Goal: Information Seeking & Learning: Learn about a topic

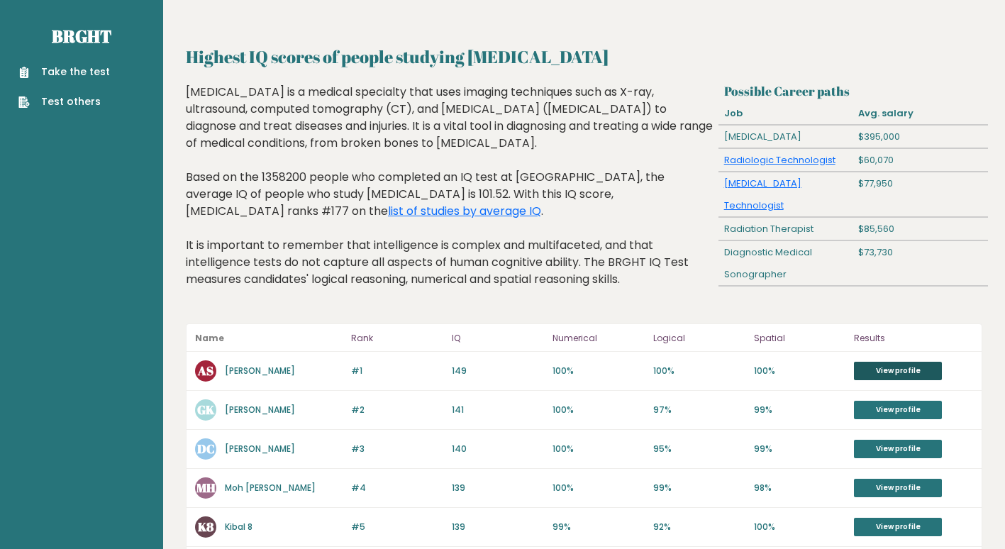
click at [892, 367] on link "View profile" at bounding box center [898, 371] width 88 height 18
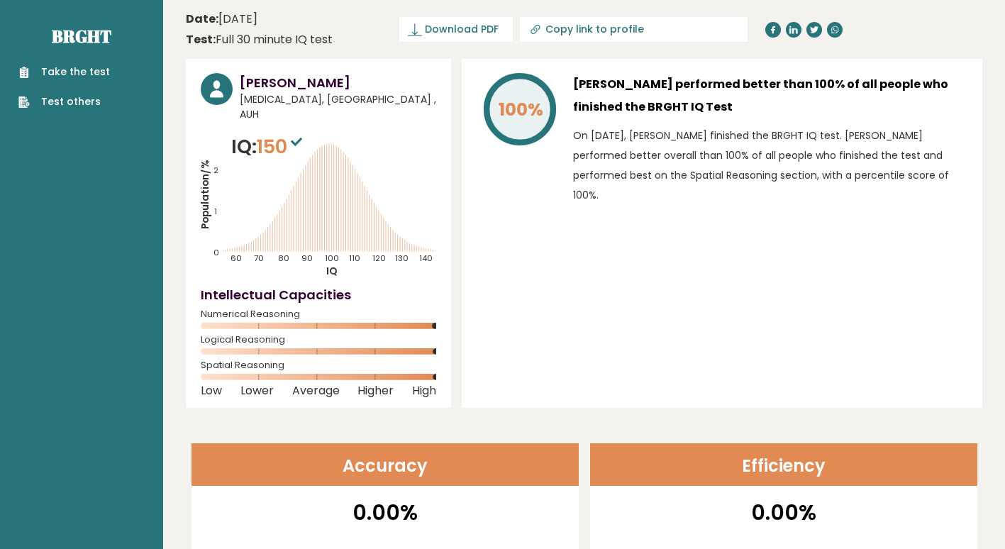
drag, startPoint x: 595, startPoint y: 152, endPoint x: 619, endPoint y: 194, distance: 48.0
click at [619, 194] on p "On June 26, 2024, Abdulghani Sankari finished the BRGHT IQ test. Abdulghani per…" at bounding box center [770, 165] width 394 height 79
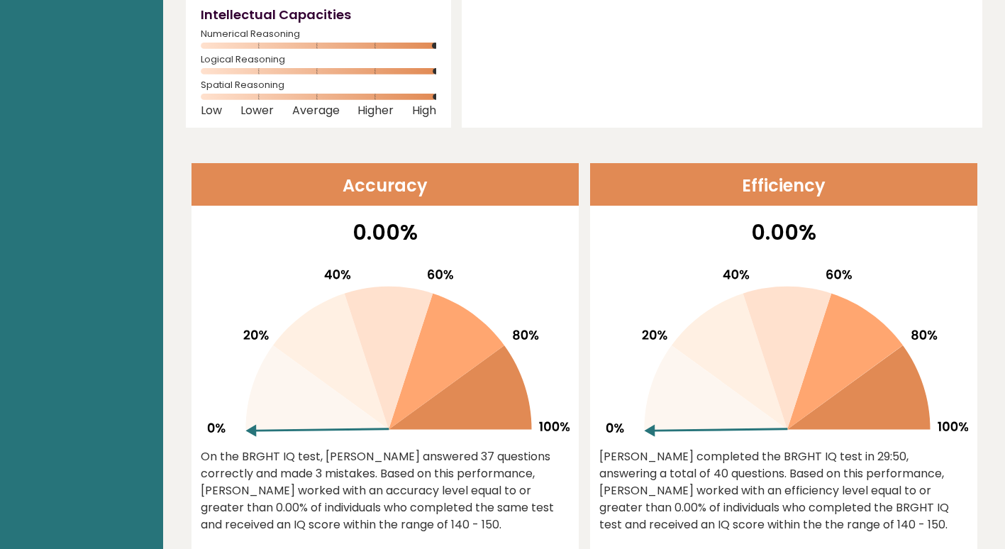
scroll to position [284, 0]
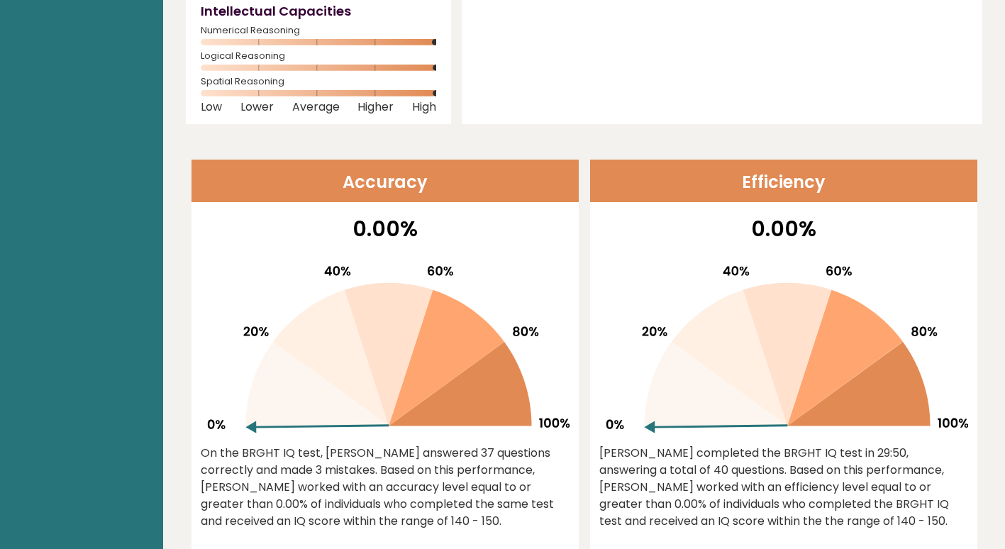
drag, startPoint x: 287, startPoint y: 408, endPoint x: 306, endPoint y: 346, distance: 64.8
click at [306, 346] on g at bounding box center [388, 349] width 362 height 167
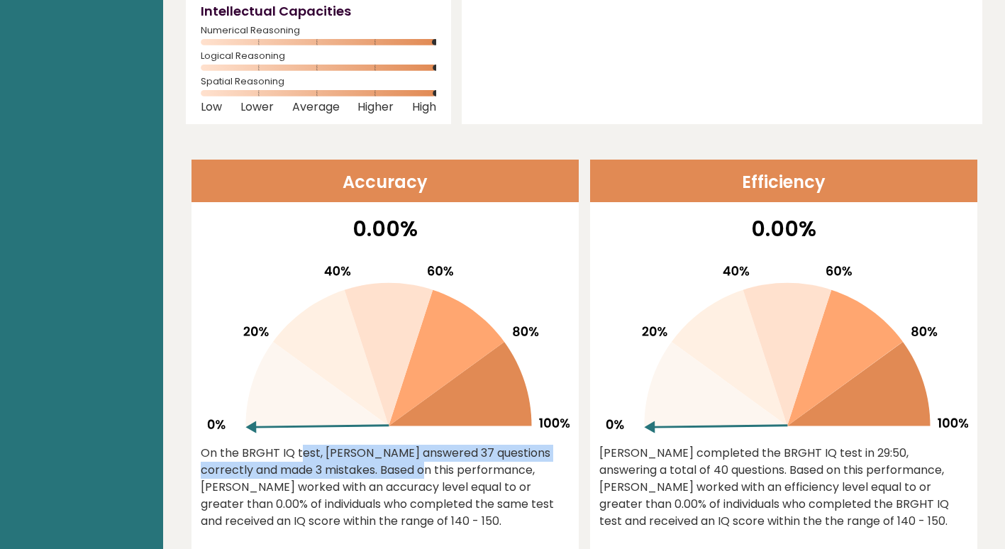
drag, startPoint x: 277, startPoint y: 419, endPoint x: 300, endPoint y: 455, distance: 43.1
click at [300, 455] on div "0.00% On the BRGHT IQ test, Abdulghani Sankari answered 37 questions correctly …" at bounding box center [385, 383] width 387 height 341
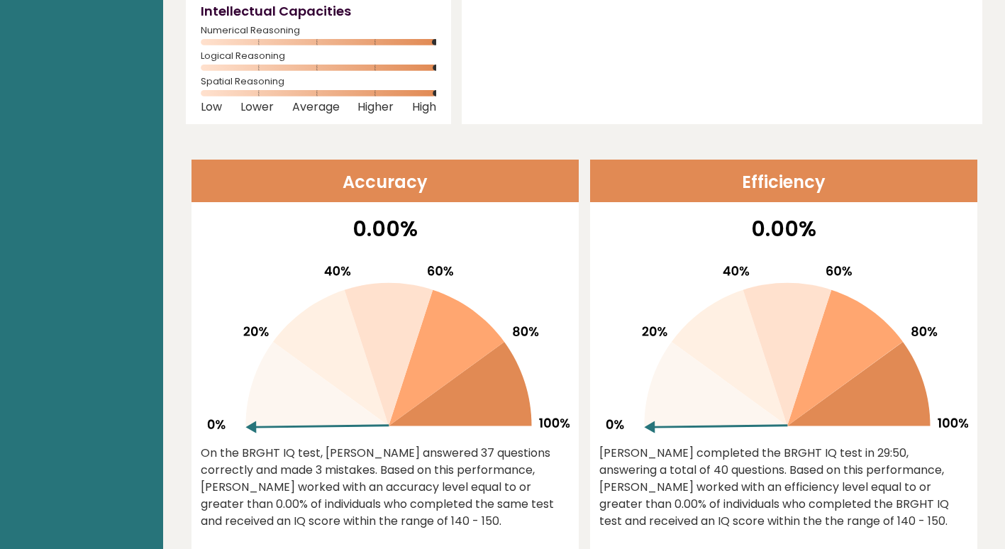
drag, startPoint x: 300, startPoint y: 455, endPoint x: 365, endPoint y: 465, distance: 66.0
click at [365, 465] on div "On the BRGHT IQ test, Abdulghani Sankari answered 37 questions correctly and ma…" at bounding box center [385, 487] width 369 height 85
drag, startPoint x: 419, startPoint y: 457, endPoint x: 382, endPoint y: 478, distance: 43.2
click at [382, 478] on div "On the BRGHT IQ test, Abdulghani Sankari answered 37 questions correctly and ma…" at bounding box center [385, 487] width 369 height 85
click at [384, 477] on div "On the BRGHT IQ test, Abdulghani Sankari answered 37 questions correctly and ma…" at bounding box center [385, 487] width 369 height 85
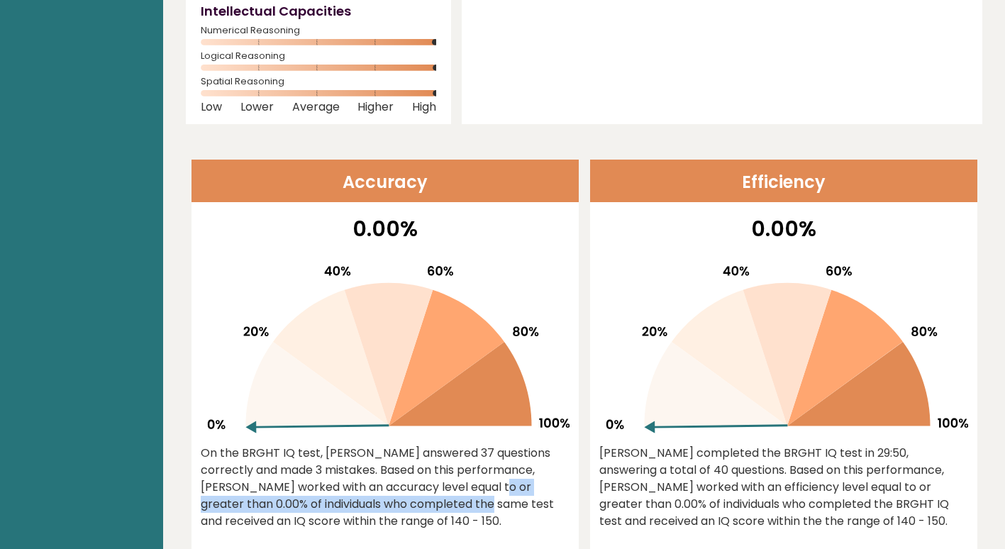
drag, startPoint x: 377, startPoint y: 480, endPoint x: 336, endPoint y: 485, distance: 41.4
click at [336, 485] on div "On the BRGHT IQ test, Abdulghani Sankari answered 37 questions correctly and ma…" at bounding box center [385, 487] width 369 height 85
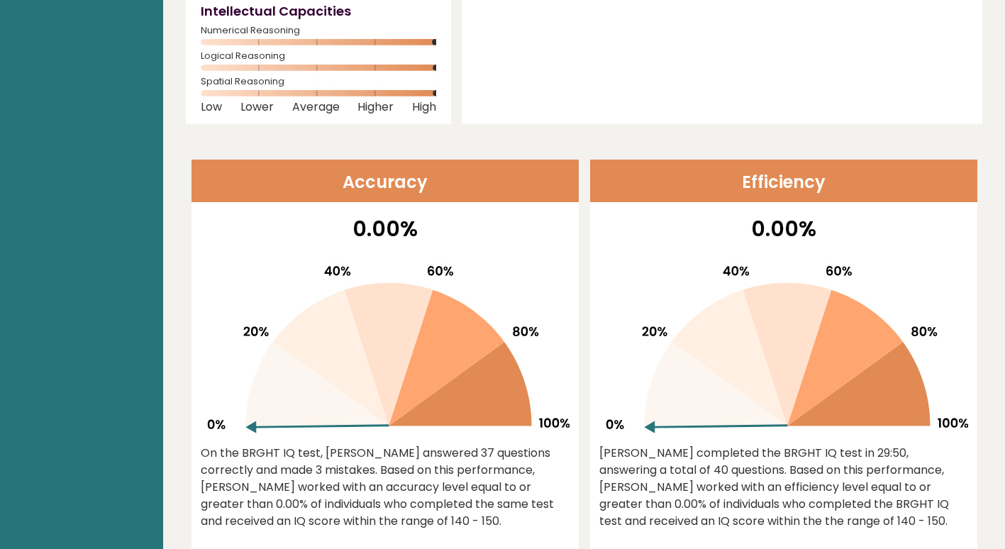
click at [305, 477] on div "On the BRGHT IQ test, Abdulghani Sankari answered 37 questions correctly and ma…" at bounding box center [385, 487] width 369 height 85
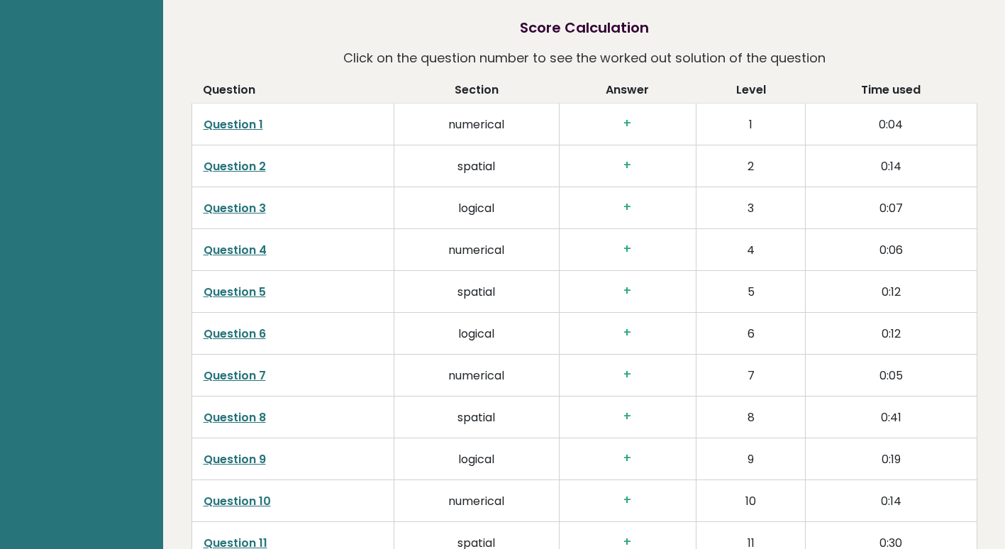
scroll to position [1986, 0]
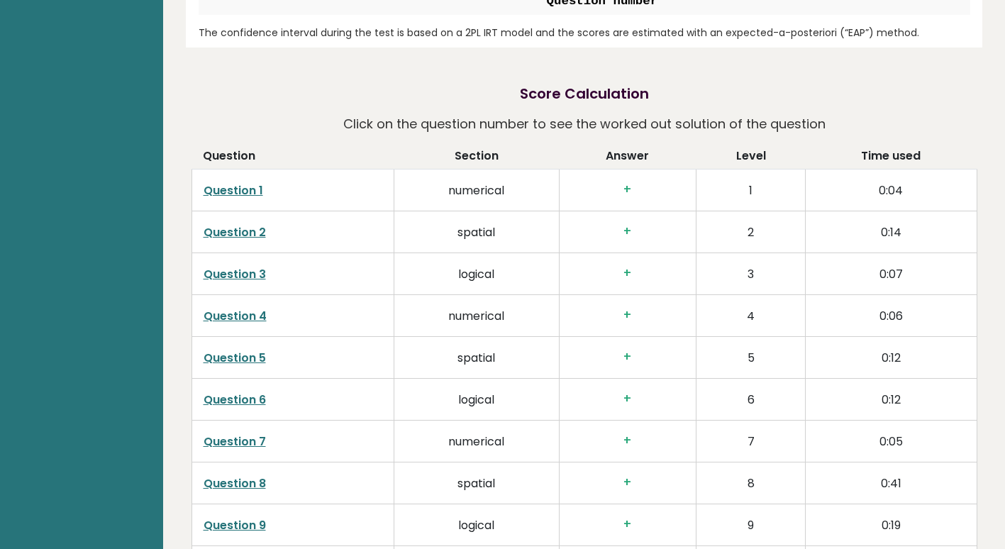
click at [218, 182] on link "Question 1" at bounding box center [234, 190] width 60 height 16
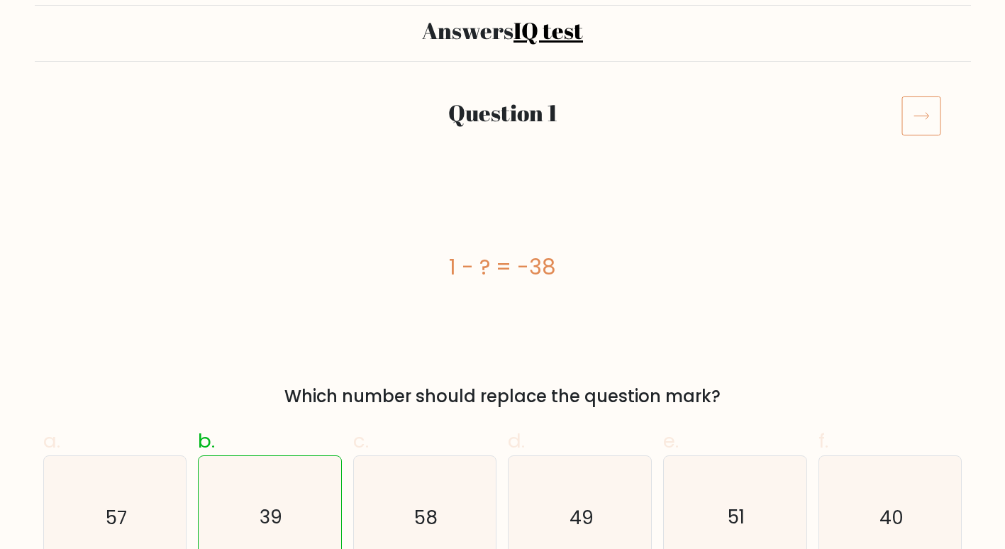
scroll to position [142, 0]
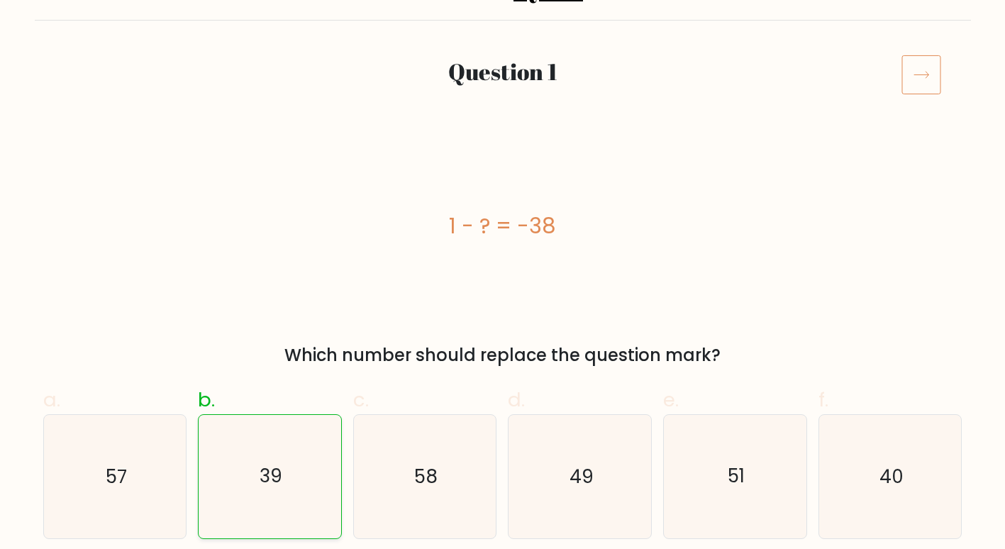
click at [237, 454] on icon "39" at bounding box center [270, 476] width 123 height 123
click at [503, 142] on input "b. 39" at bounding box center [503, 137] width 1 height 9
radio input "true"
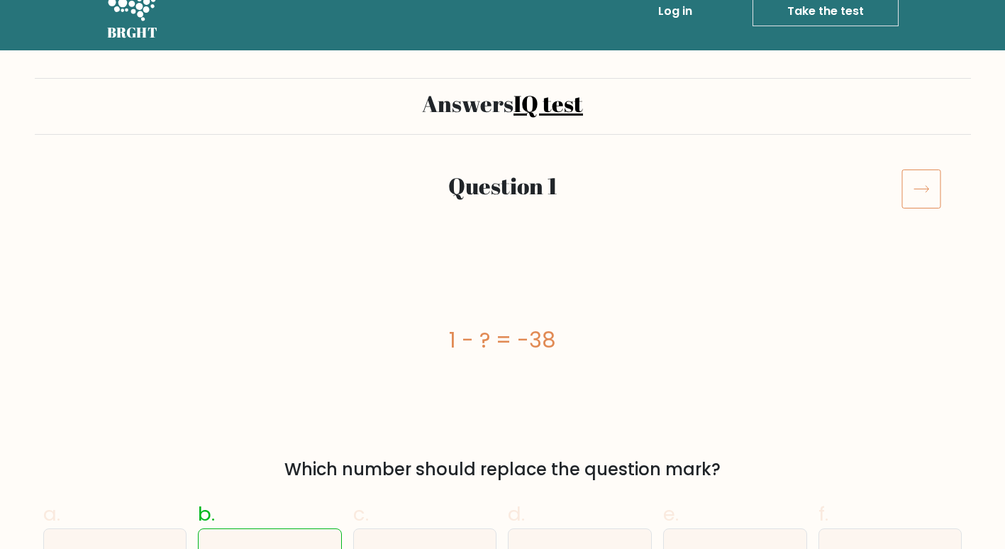
scroll to position [0, 0]
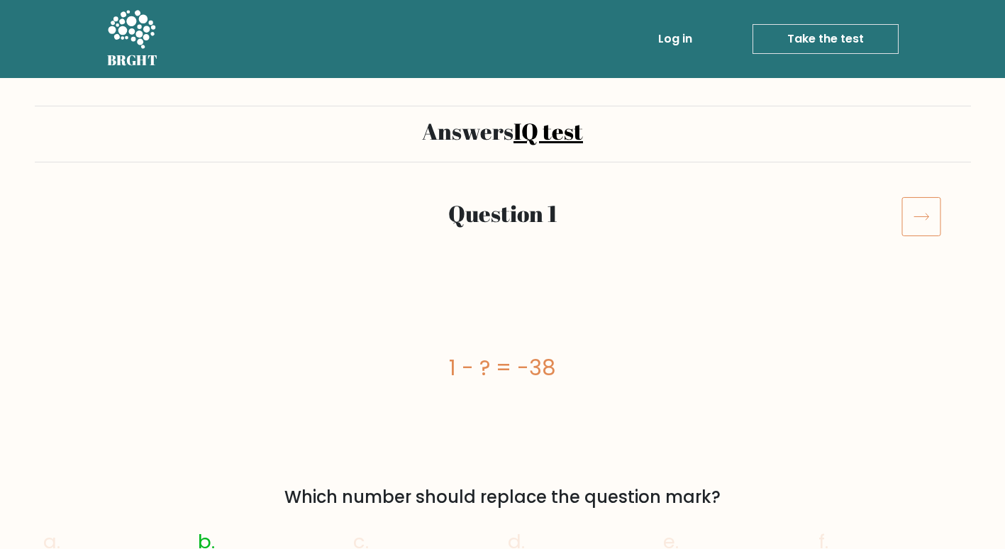
click at [914, 230] on icon at bounding box center [922, 217] width 40 height 40
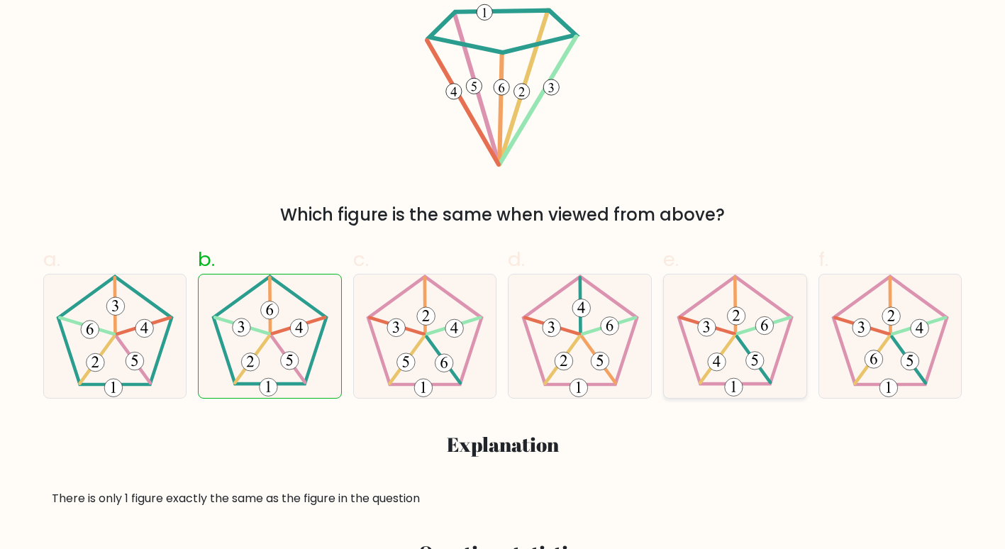
scroll to position [213, 0]
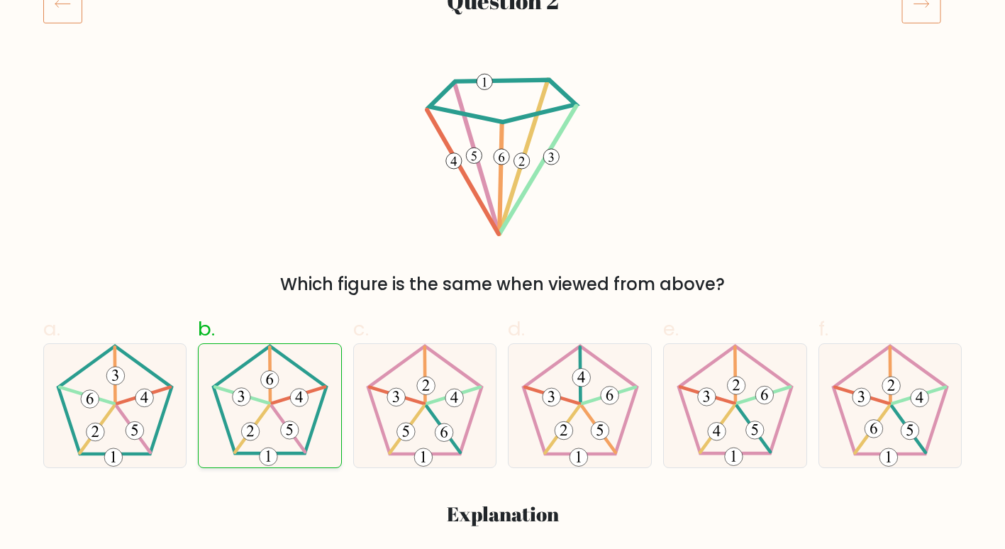
click at [306, 378] on icon at bounding box center [270, 405] width 123 height 123
click at [503, 71] on input "b." at bounding box center [503, 66] width 1 height 9
radio input "true"
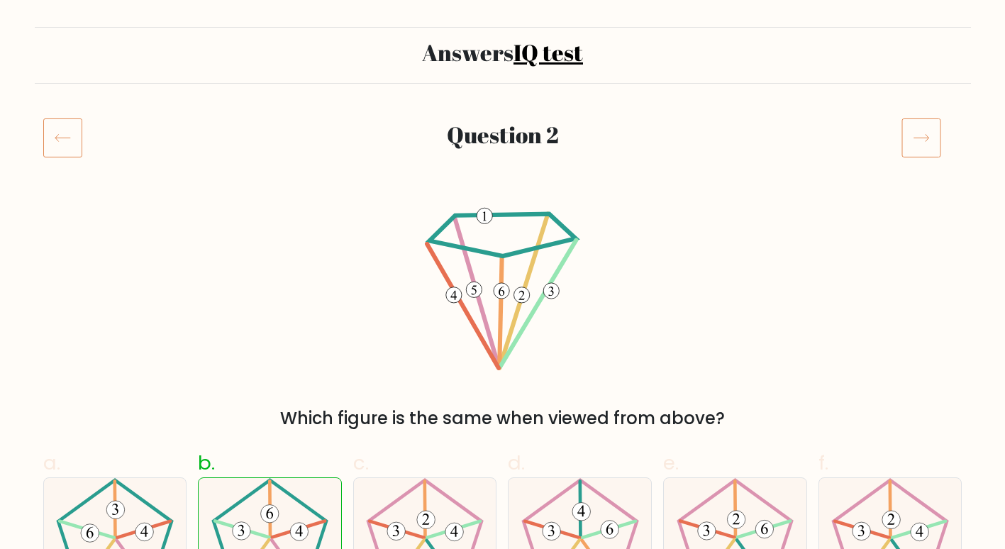
scroll to position [0, 0]
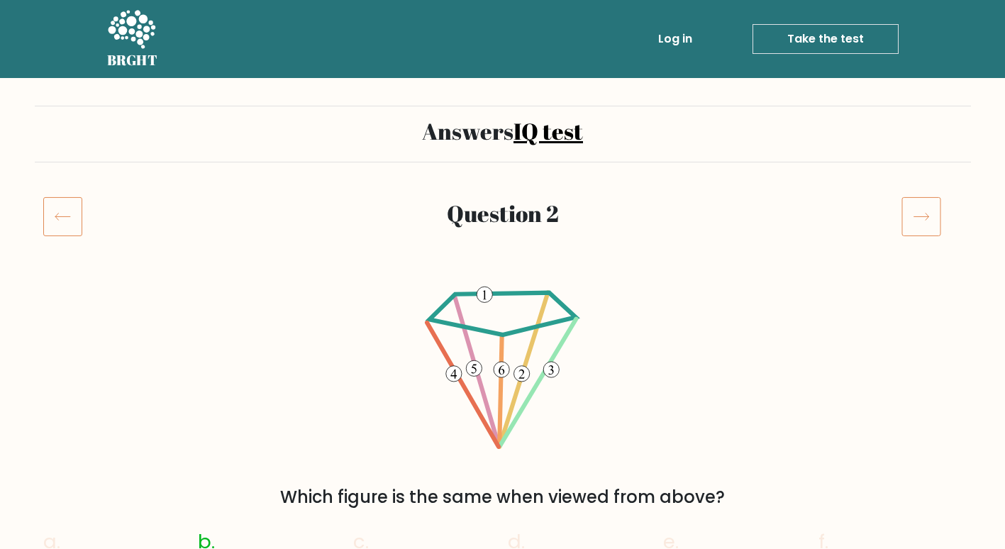
click at [927, 215] on icon at bounding box center [922, 217] width 40 height 40
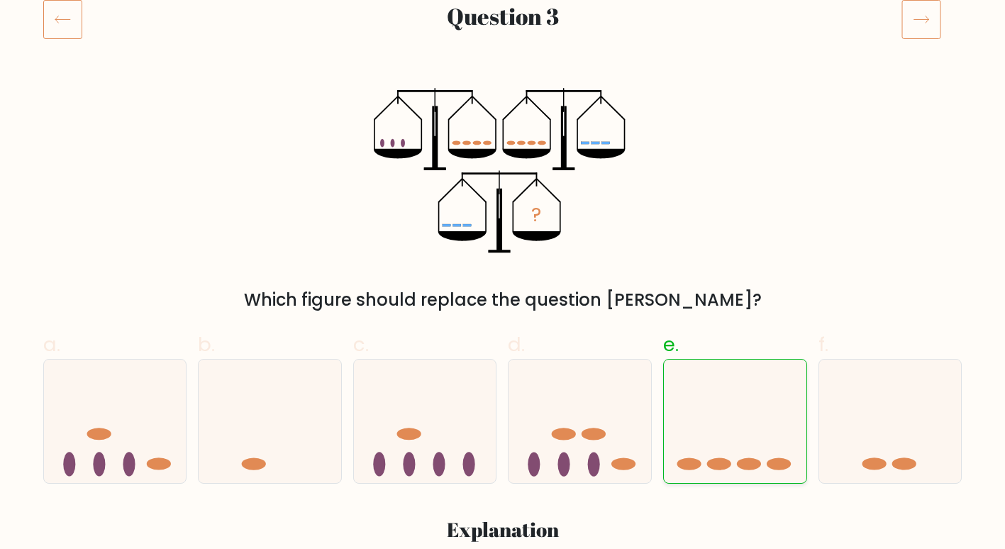
scroll to position [213, 0]
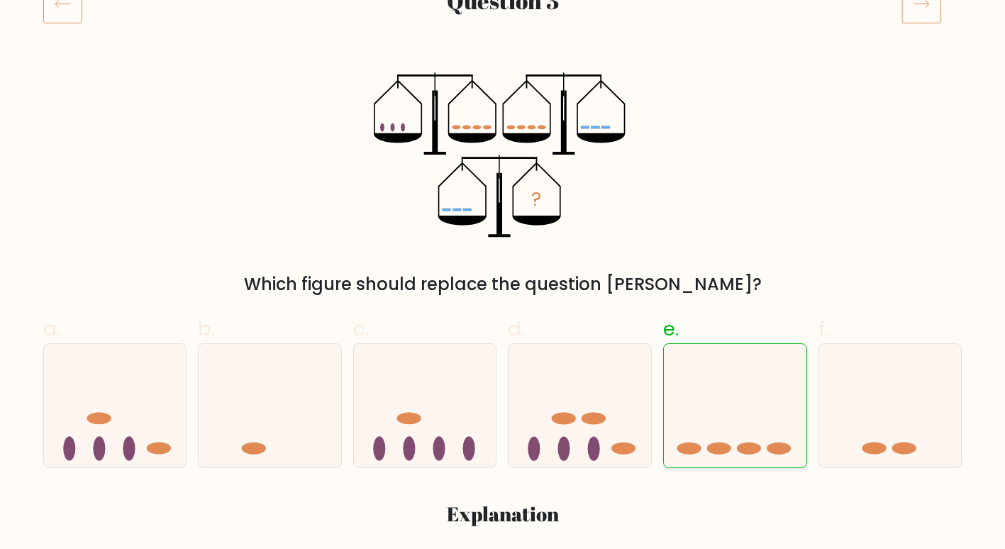
click at [754, 438] on icon at bounding box center [735, 406] width 143 height 118
click at [504, 71] on input "e." at bounding box center [503, 66] width 1 height 9
radio input "true"
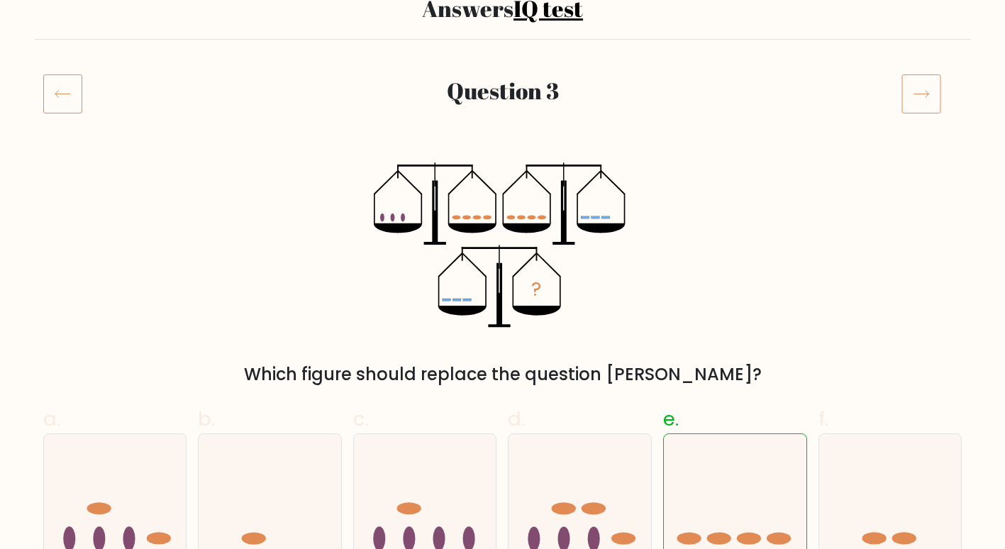
scroll to position [0, 0]
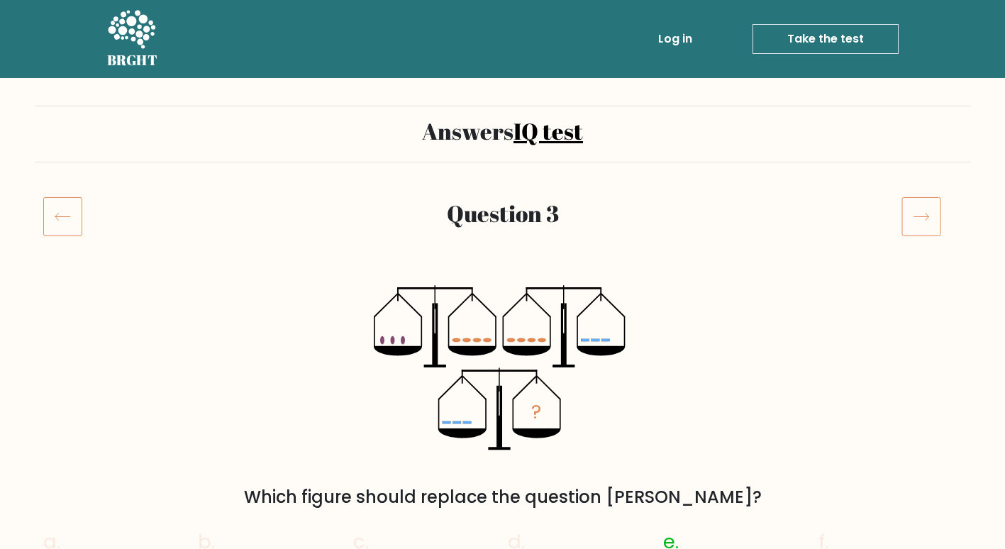
click at [917, 216] on icon at bounding box center [922, 217] width 40 height 40
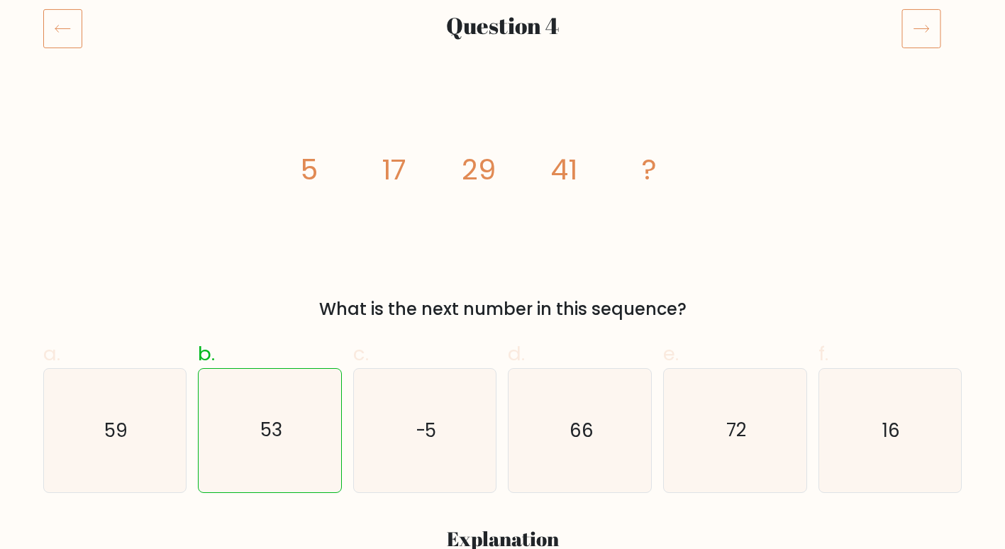
scroll to position [213, 0]
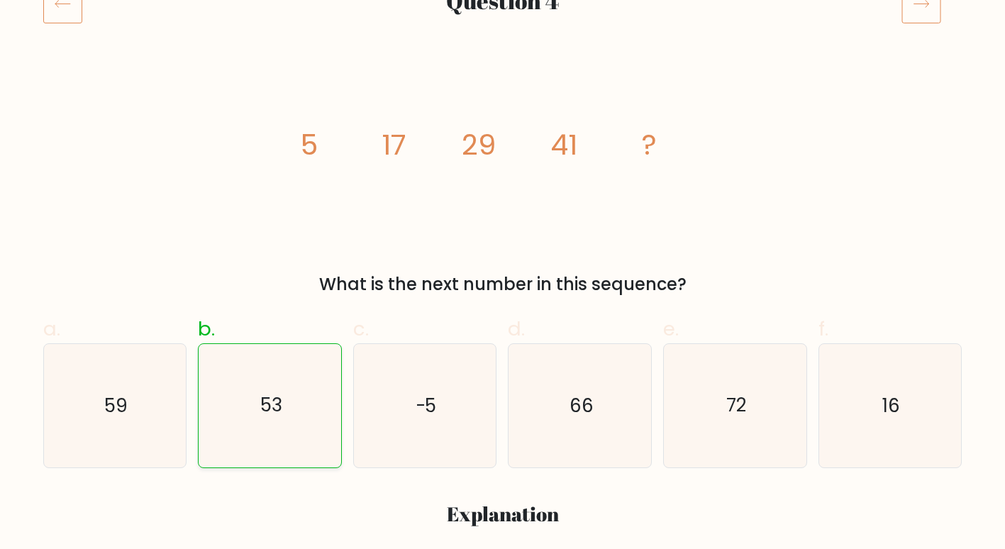
click at [288, 390] on icon "53" at bounding box center [270, 405] width 123 height 123
click at [503, 71] on input "b. 53" at bounding box center [503, 66] width 1 height 9
radio input "true"
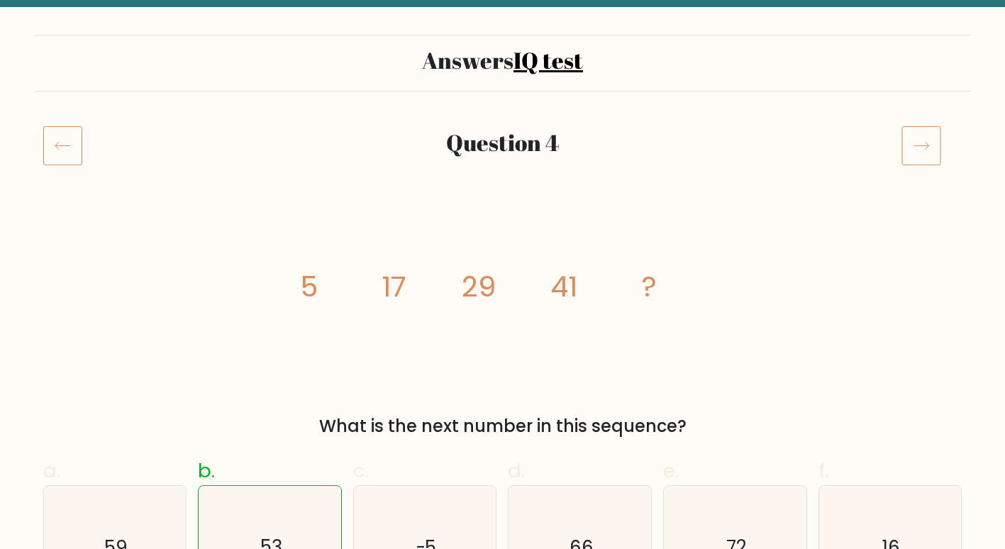
scroll to position [71, 0]
click at [916, 145] on icon at bounding box center [922, 146] width 40 height 40
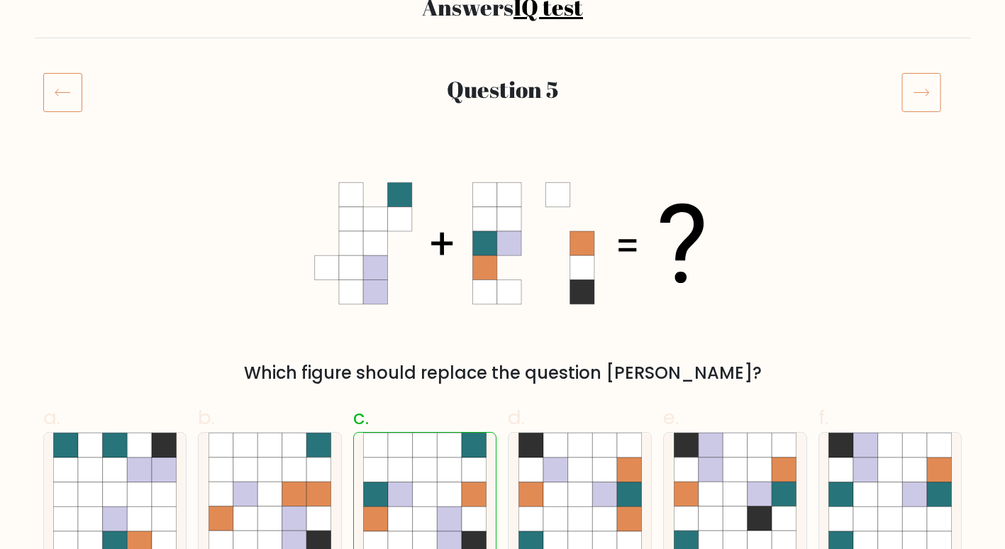
scroll to position [142, 0]
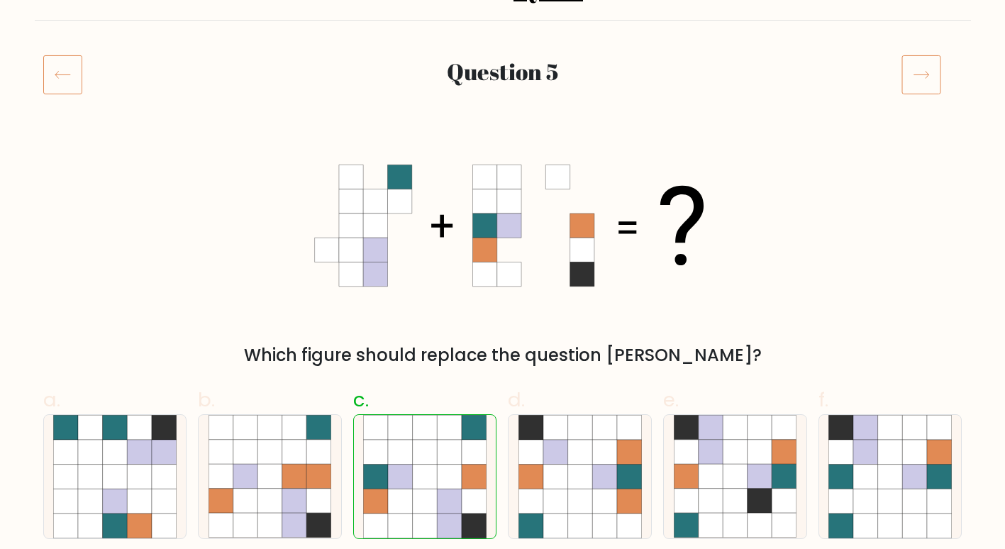
click at [934, 76] on icon at bounding box center [922, 75] width 40 height 40
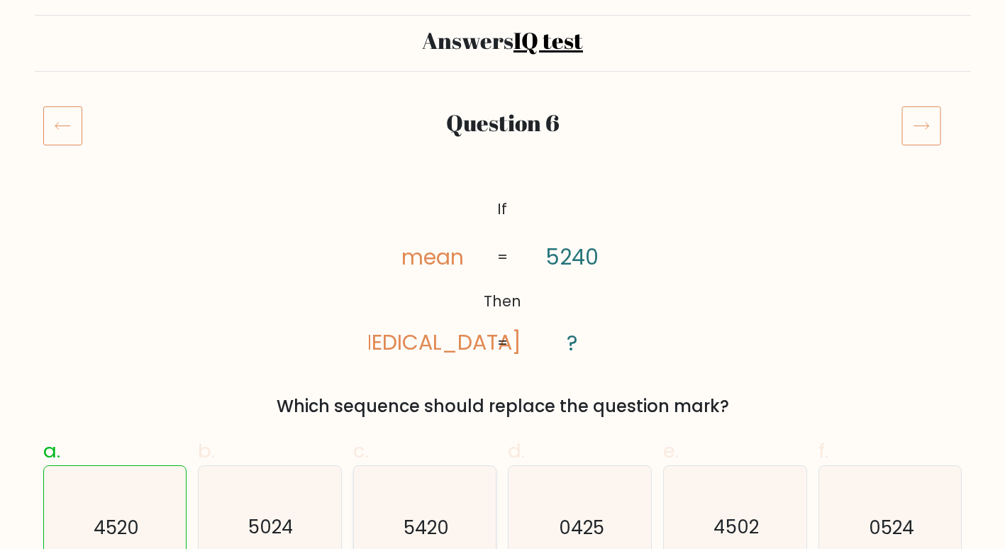
scroll to position [213, 0]
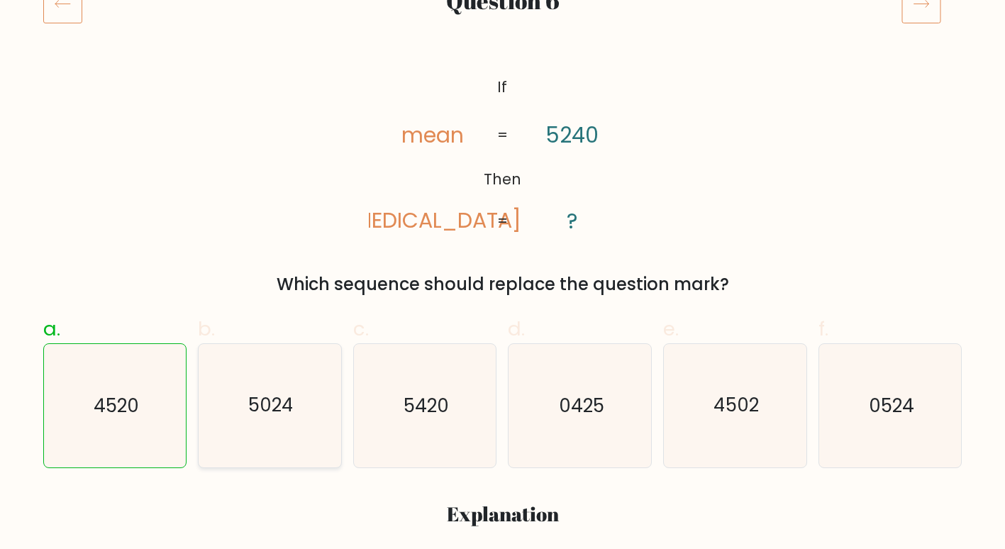
click at [292, 406] on text "5024" at bounding box center [270, 406] width 45 height 26
click at [503, 71] on input "b. 5024" at bounding box center [503, 66] width 1 height 9
radio input "true"
click at [165, 424] on icon "4520" at bounding box center [114, 405] width 123 height 123
click at [503, 71] on input "a. 4520" at bounding box center [503, 66] width 1 height 9
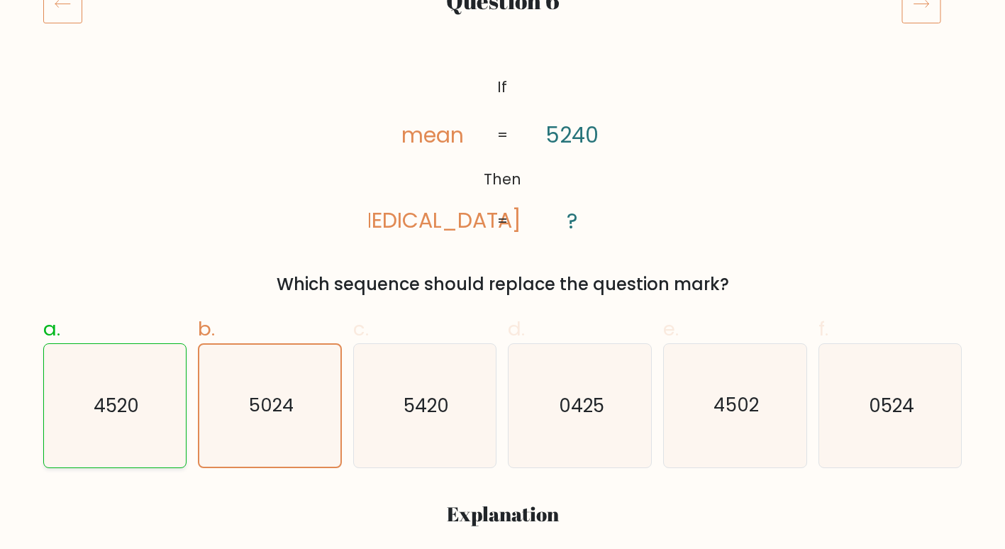
radio input "true"
click at [430, 423] on icon "5420" at bounding box center [424, 405] width 123 height 123
click at [503, 71] on input "c. 5420" at bounding box center [503, 66] width 1 height 9
radio input "true"
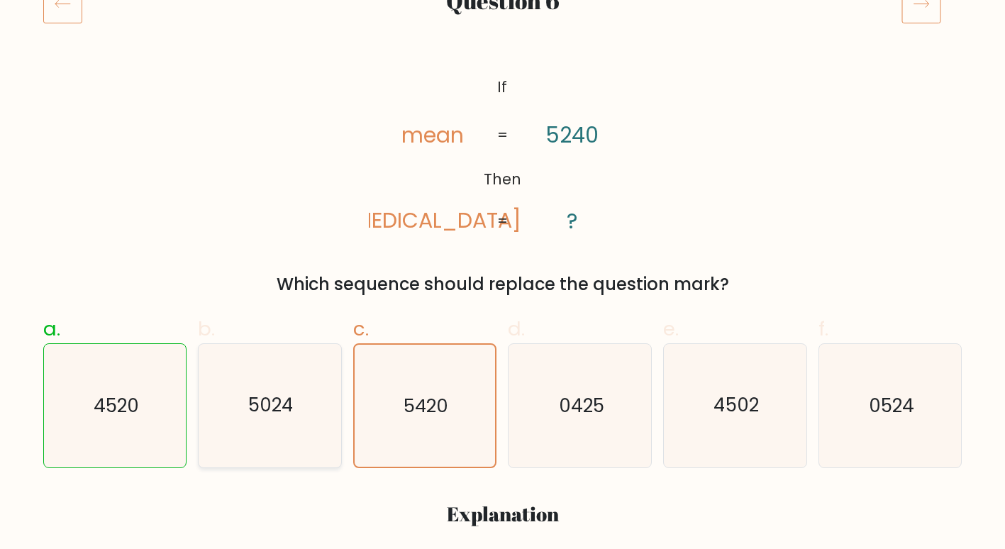
click at [320, 431] on icon "5024" at bounding box center [270, 405] width 123 height 123
click at [503, 71] on input "b. 5024" at bounding box center [503, 66] width 1 height 9
radio input "true"
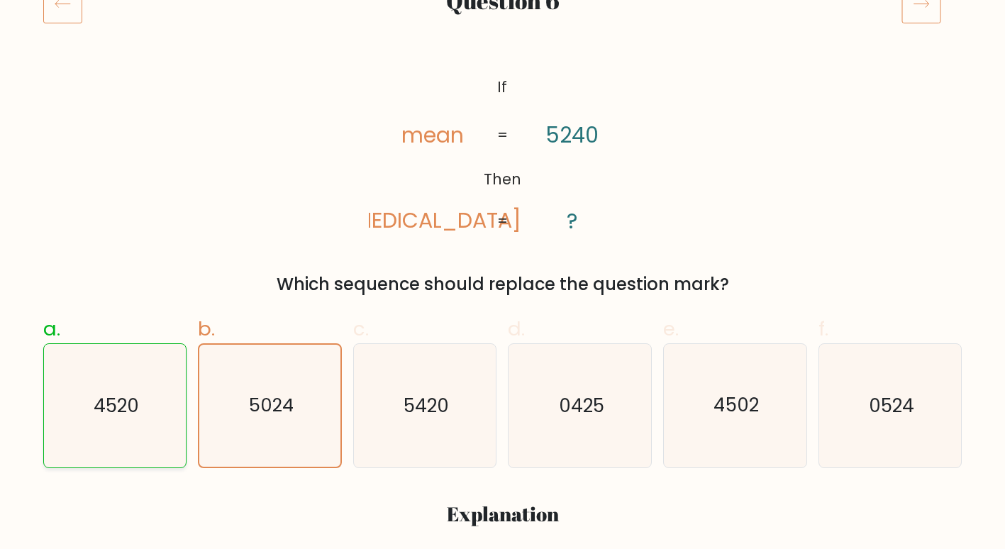
click at [167, 417] on icon "4520" at bounding box center [114, 405] width 123 height 123
click at [503, 71] on input "a. 4520" at bounding box center [503, 66] width 1 height 9
radio input "true"
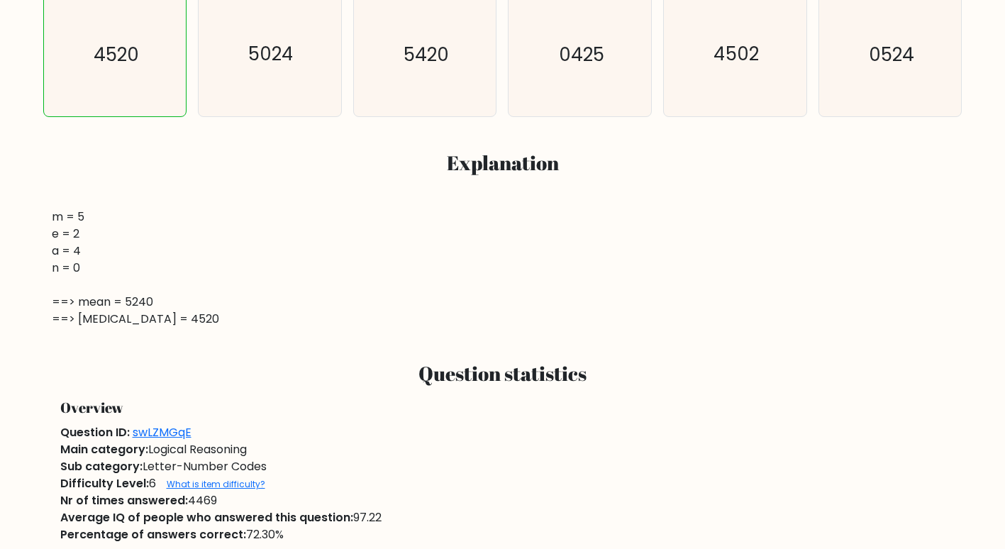
scroll to position [568, 0]
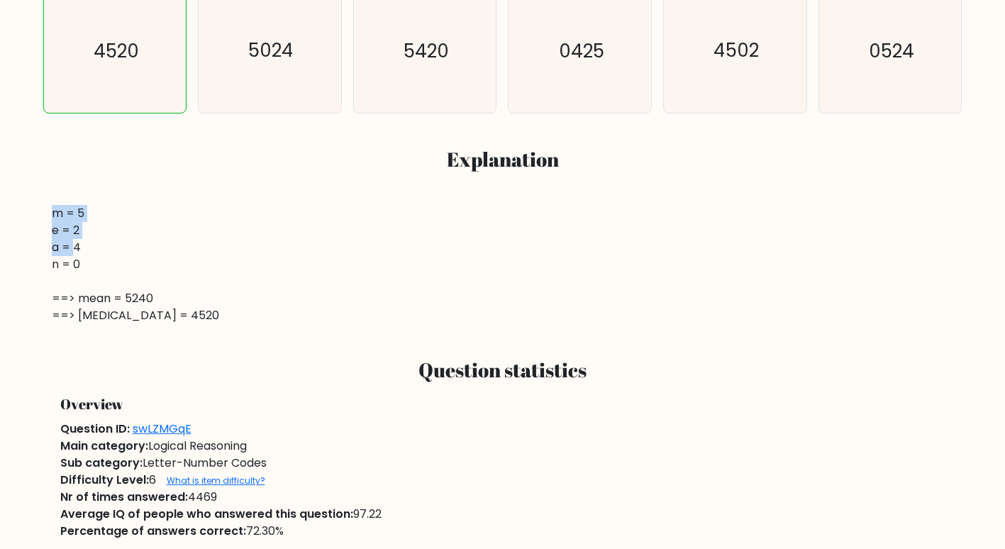
drag, startPoint x: 37, startPoint y: 204, endPoint x: 75, endPoint y: 255, distance: 63.3
click at [74, 255] on div "a. 4520 b. 5024 c. d." at bounding box center [503, 136] width 936 height 377
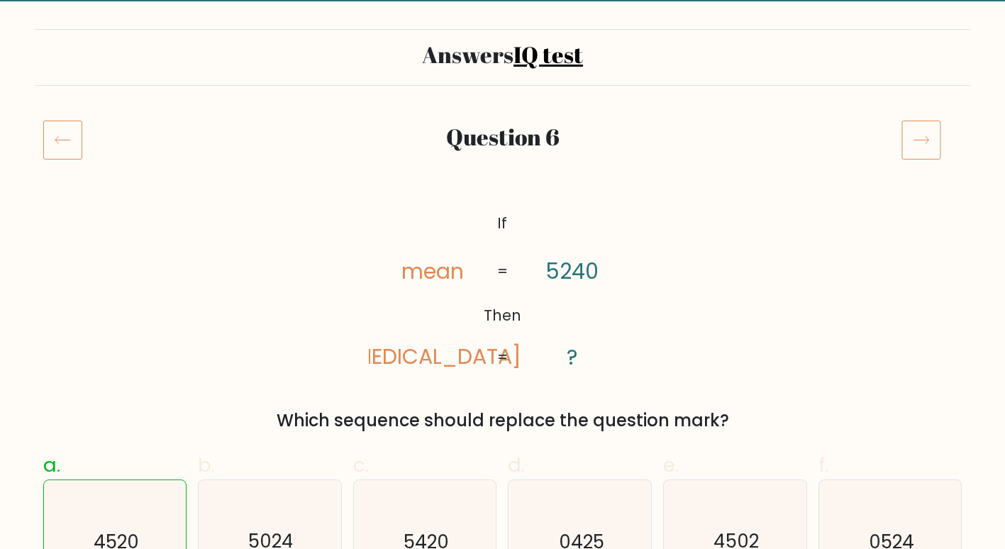
scroll to position [0, 0]
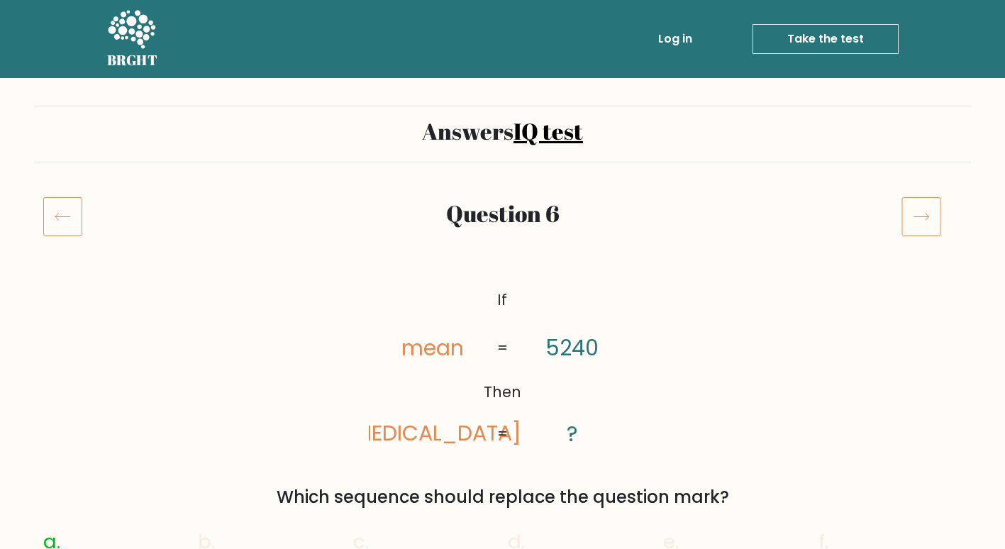
click at [905, 215] on icon at bounding box center [922, 217] width 40 height 40
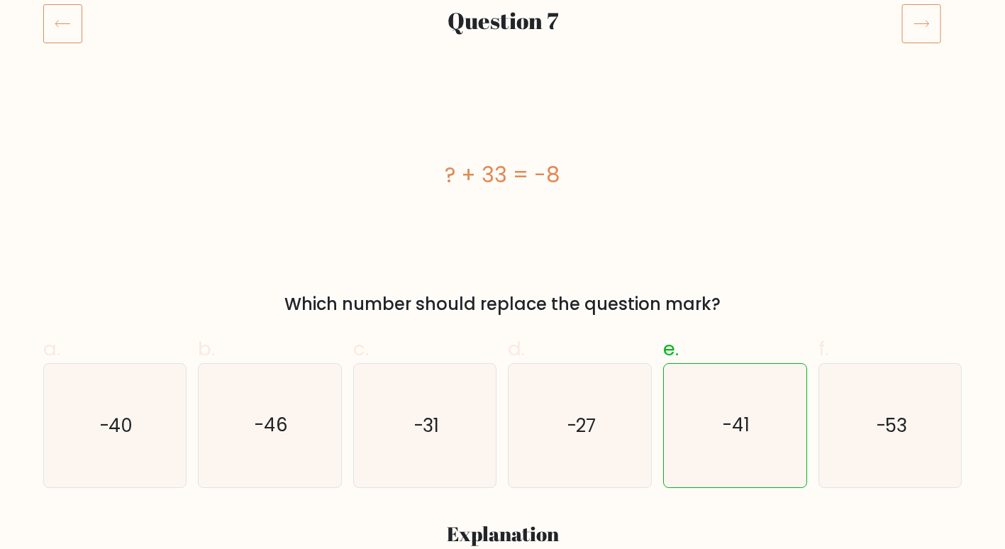
scroll to position [71, 0]
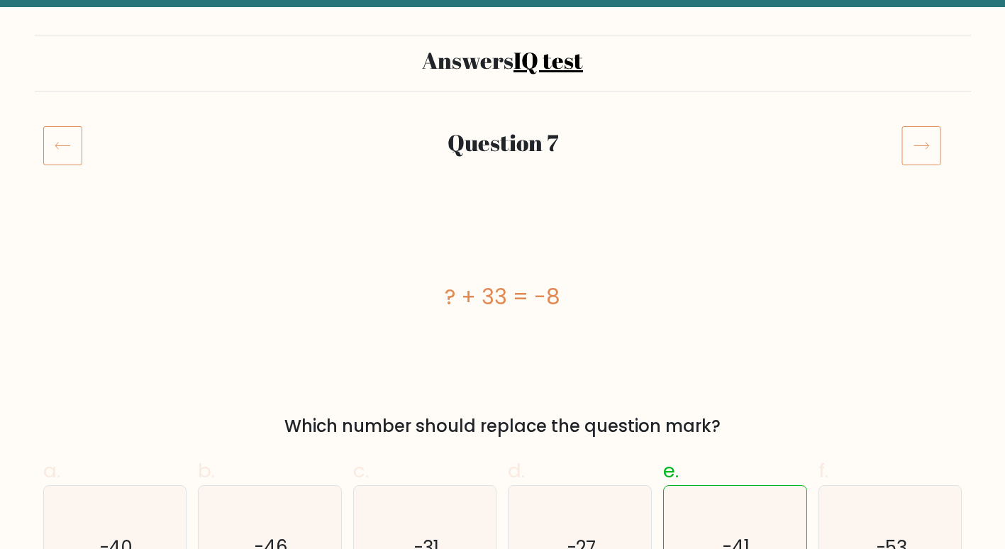
click at [922, 157] on icon at bounding box center [922, 146] width 40 height 40
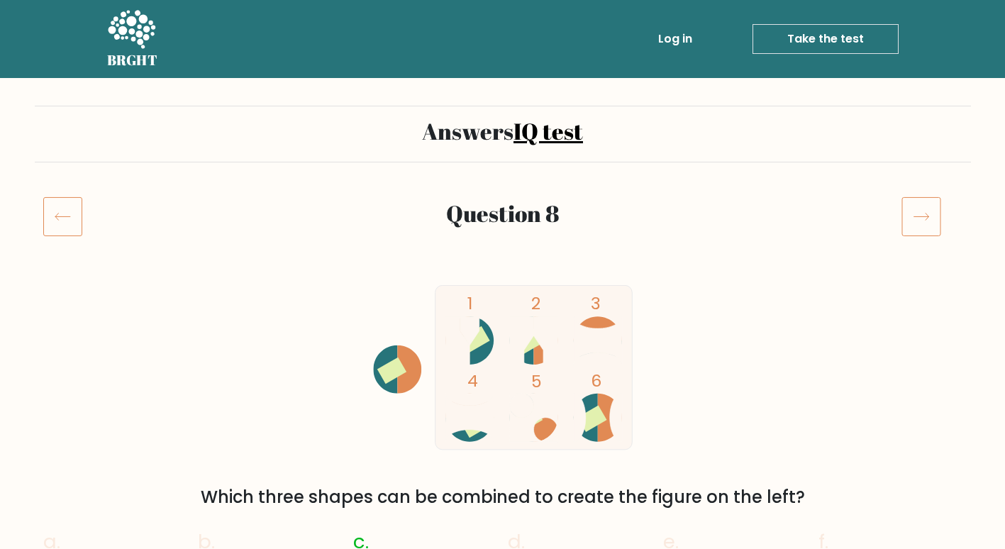
click at [934, 226] on icon at bounding box center [922, 217] width 40 height 40
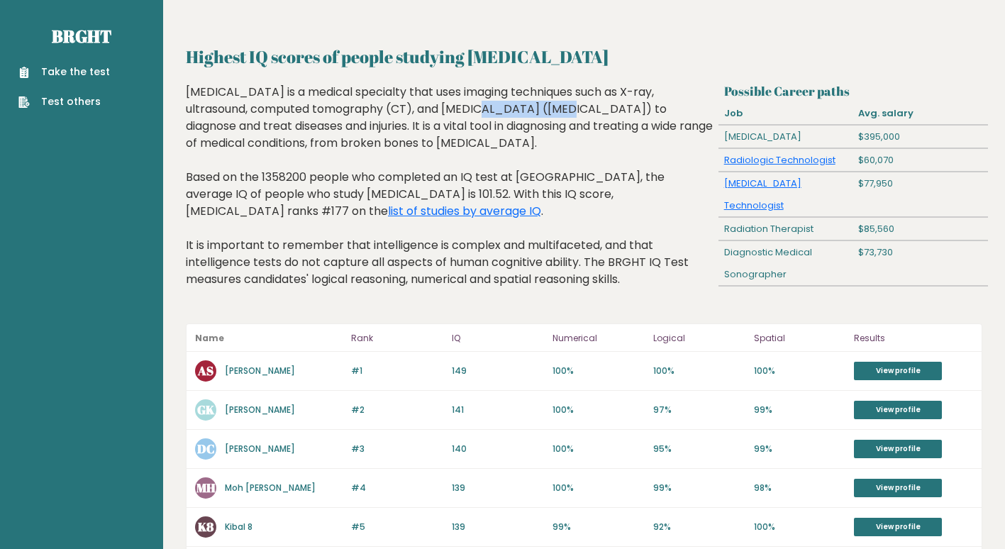
drag, startPoint x: 388, startPoint y: 116, endPoint x: 304, endPoint y: 101, distance: 85.2
click at [304, 101] on div "Radiology is a medical specialty that uses imaging techniques such as X-ray, ul…" at bounding box center [450, 197] width 528 height 226
click at [457, 213] on div "Radiology is a medical specialty that uses imaging techniques such as X-ray, ul…" at bounding box center [450, 197] width 528 height 226
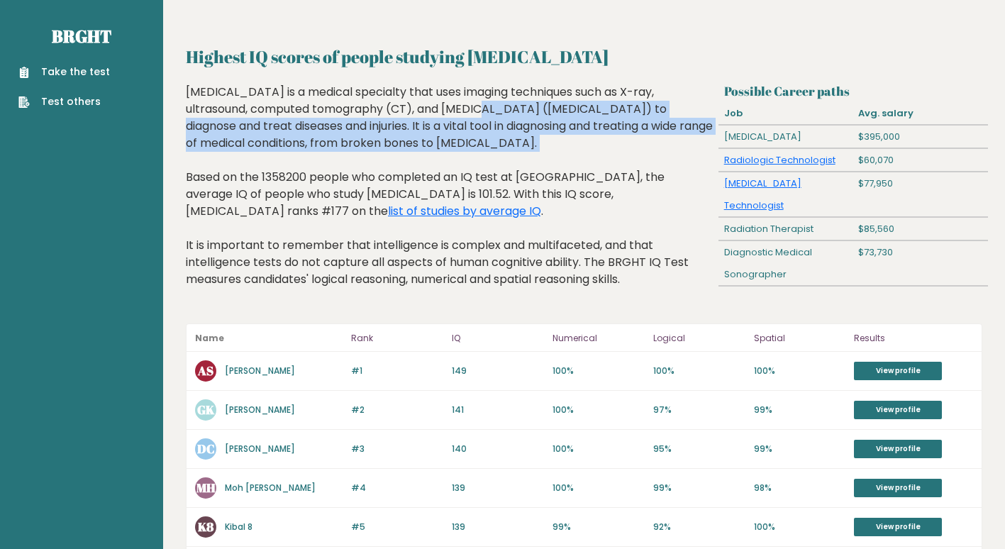
drag, startPoint x: 421, startPoint y: 165, endPoint x: 302, endPoint y: 105, distance: 133.2
click at [302, 105] on div "Radiology is a medical specialty that uses imaging techniques such as X-ray, ul…" at bounding box center [450, 197] width 528 height 226
drag, startPoint x: 302, startPoint y: 105, endPoint x: 409, endPoint y: 143, distance: 113.8
click at [409, 143] on div "Radiology is a medical specialty that uses imaging techniques such as X-ray, ul…" at bounding box center [450, 197] width 528 height 226
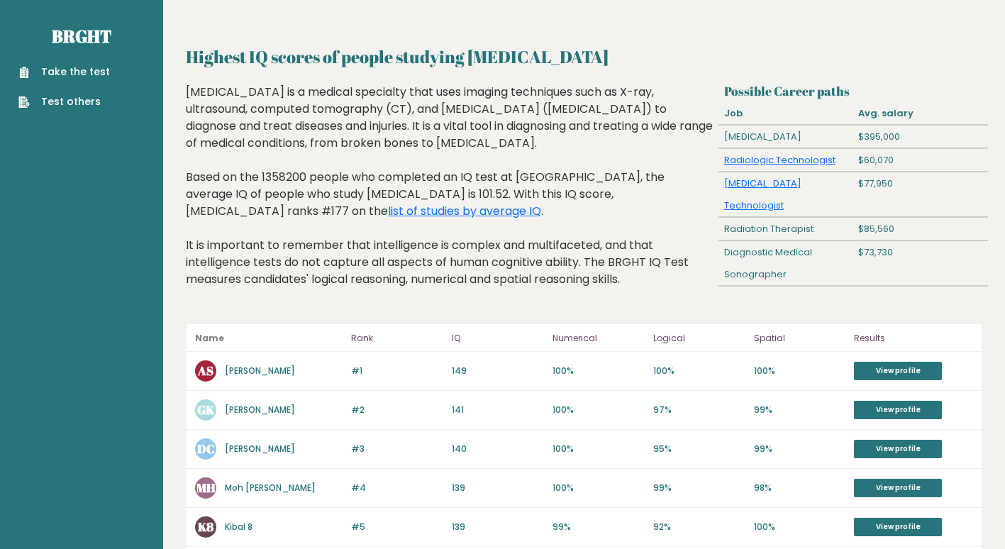
drag, startPoint x: 421, startPoint y: 149, endPoint x: 254, endPoint y: 93, distance: 176.5
click at [254, 93] on div "Radiology is a medical specialty that uses imaging techniques such as X-ray, ul…" at bounding box center [450, 197] width 528 height 226
drag, startPoint x: 254, startPoint y: 93, endPoint x: 483, endPoint y: 195, distance: 250.9
click at [483, 195] on div "Radiology is a medical specialty that uses imaging techniques such as X-ray, ul…" at bounding box center [450, 197] width 528 height 226
click at [541, 203] on link "list of studies by average IQ" at bounding box center [464, 211] width 153 height 16
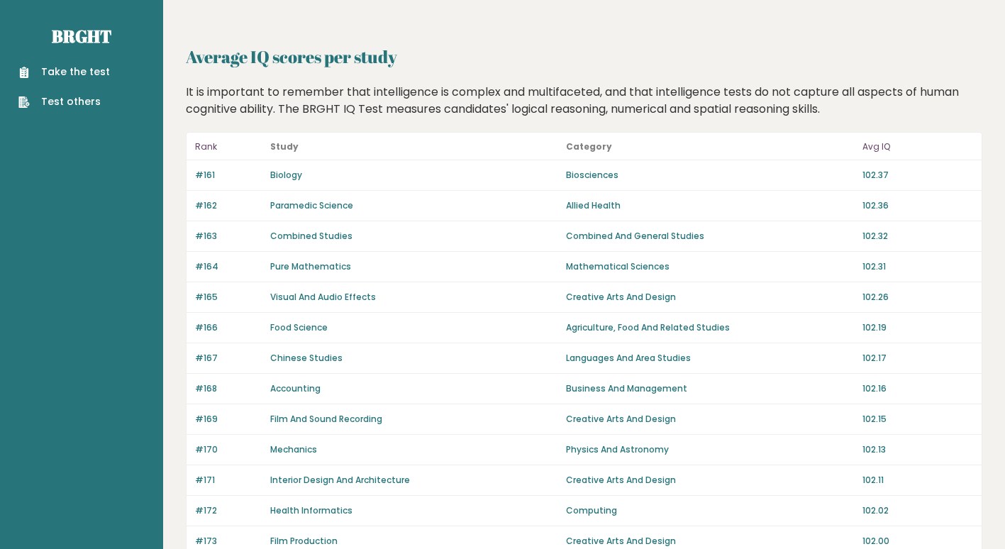
click at [278, 172] on link "Biology" at bounding box center [286, 175] width 32 height 12
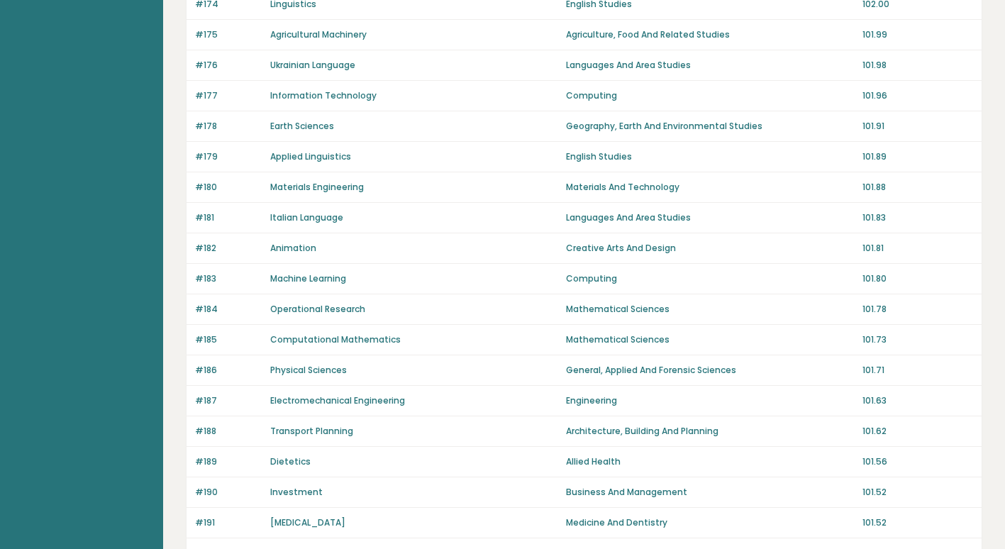
scroll to position [953, 0]
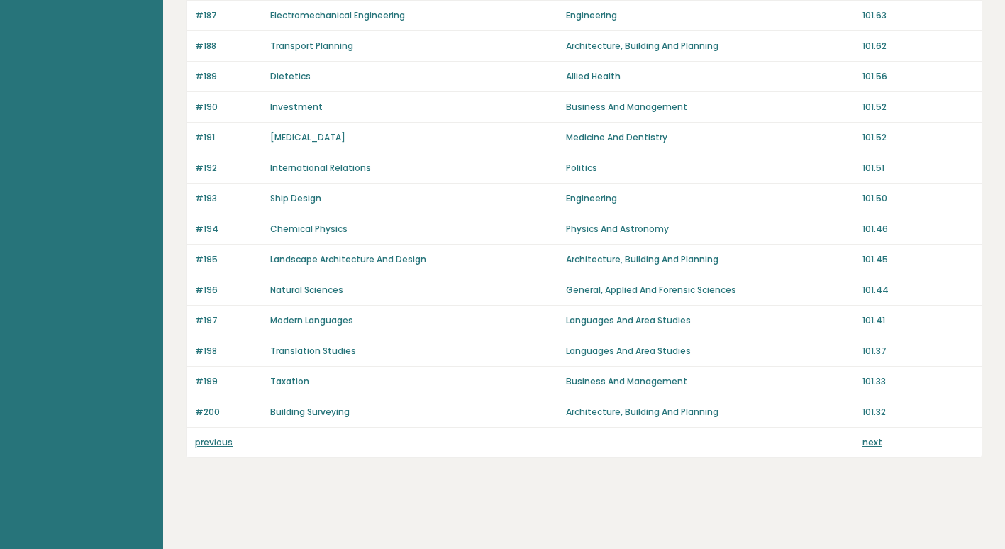
click at [209, 443] on link "previous" at bounding box center [214, 442] width 38 height 12
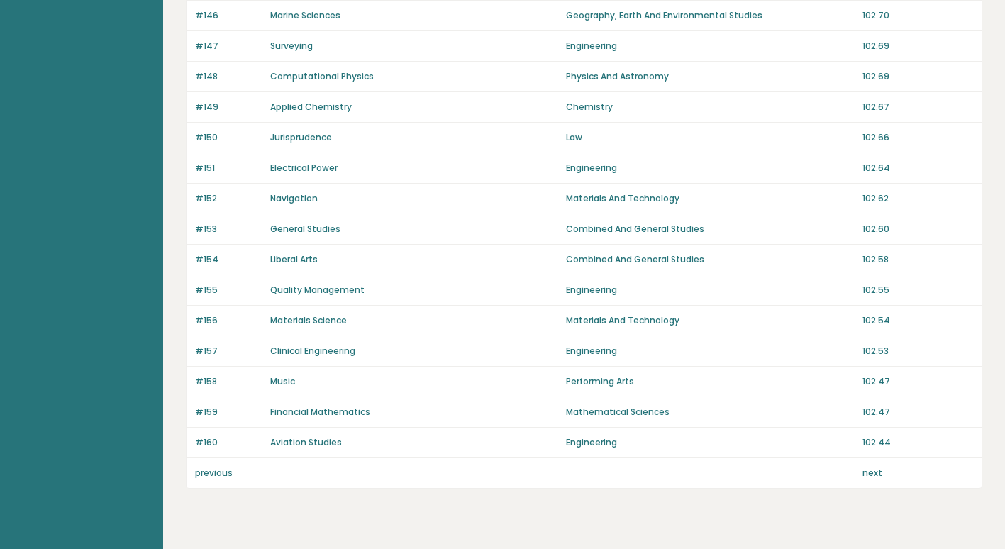
scroll to position [953, 0]
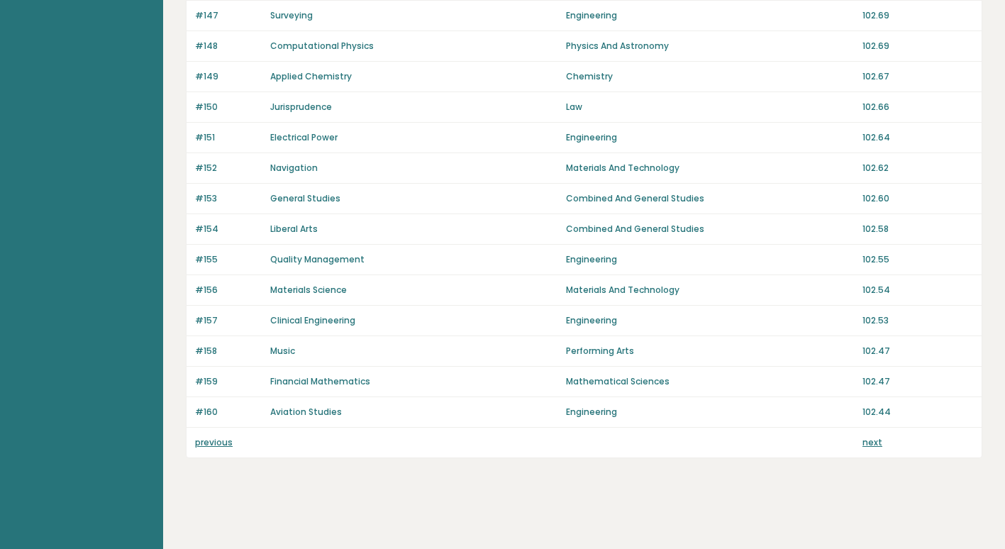
click at [202, 446] on link "previous" at bounding box center [214, 442] width 38 height 12
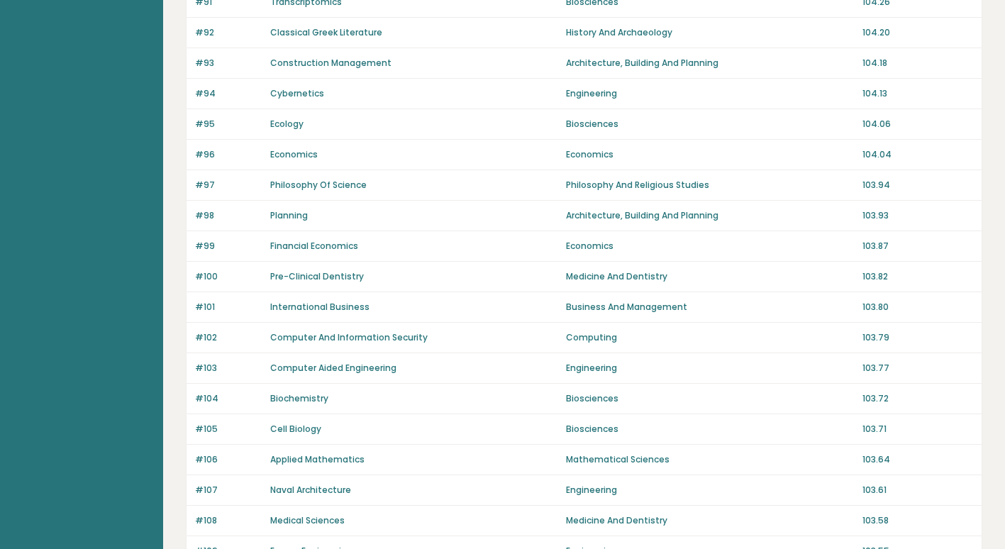
scroll to position [922, 0]
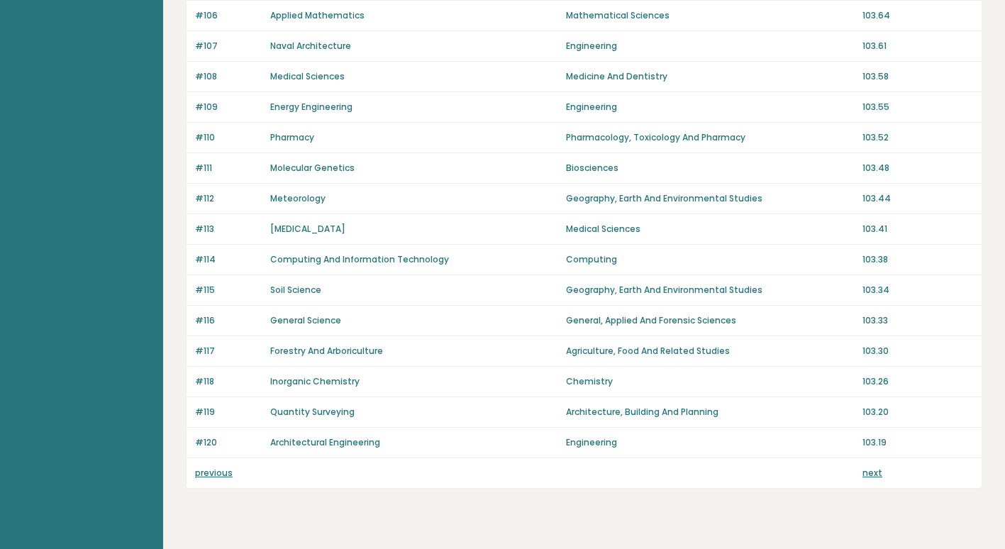
click at [215, 476] on link "previous" at bounding box center [214, 473] width 38 height 12
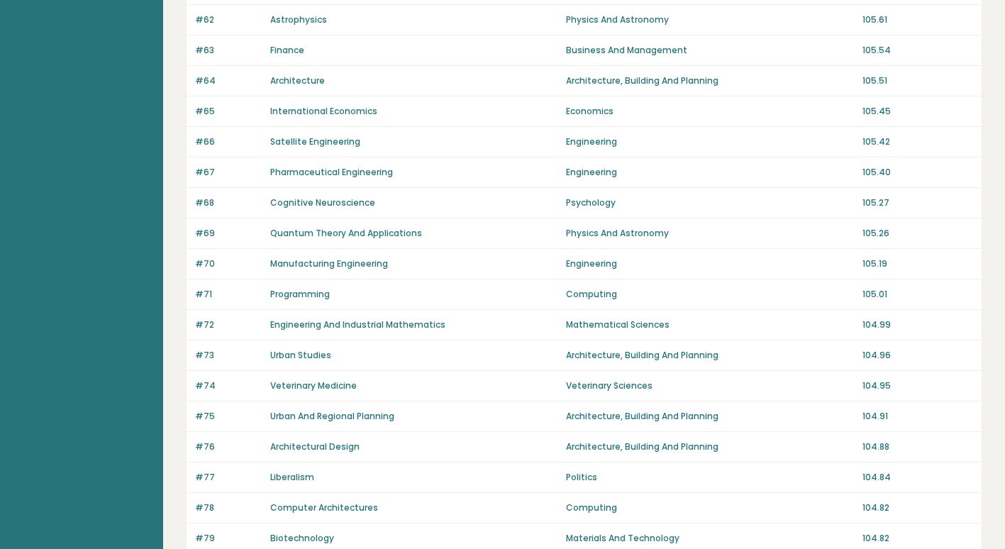
scroll to position [953, 0]
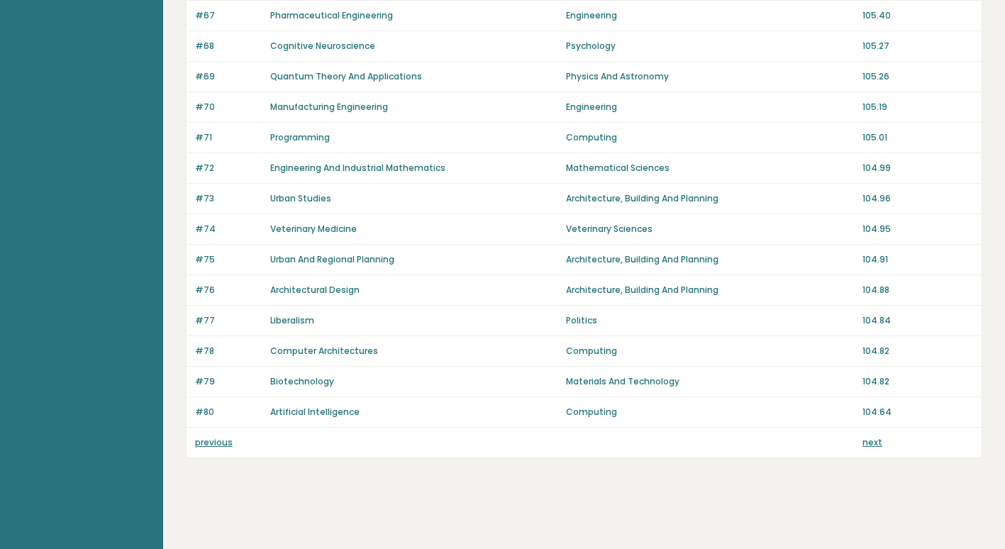
click at [219, 456] on div "previous next" at bounding box center [584, 443] width 795 height 30
click at [223, 451] on div "previous next" at bounding box center [584, 443] width 795 height 30
click at [209, 443] on link "previous" at bounding box center [214, 442] width 38 height 12
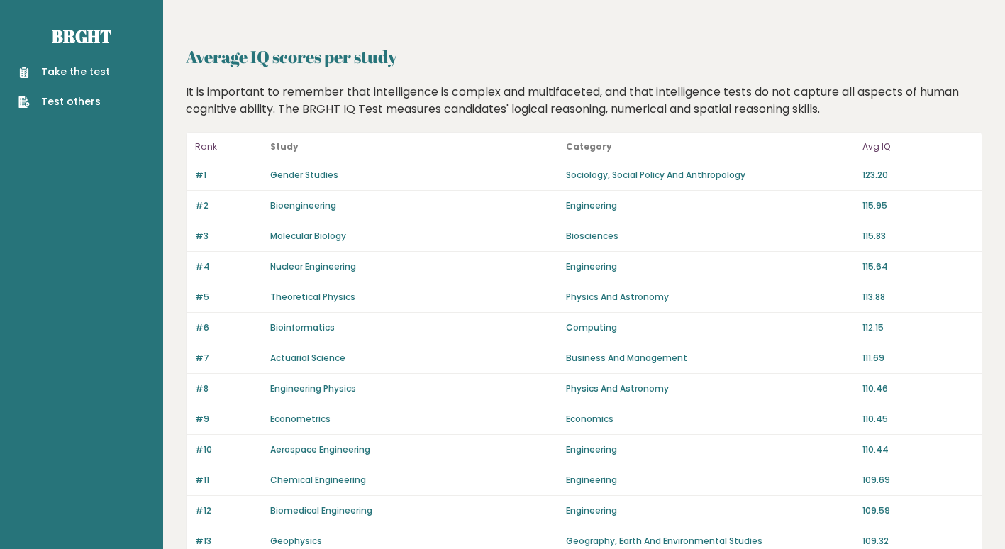
click at [321, 175] on link "Gender Studies" at bounding box center [304, 175] width 68 height 12
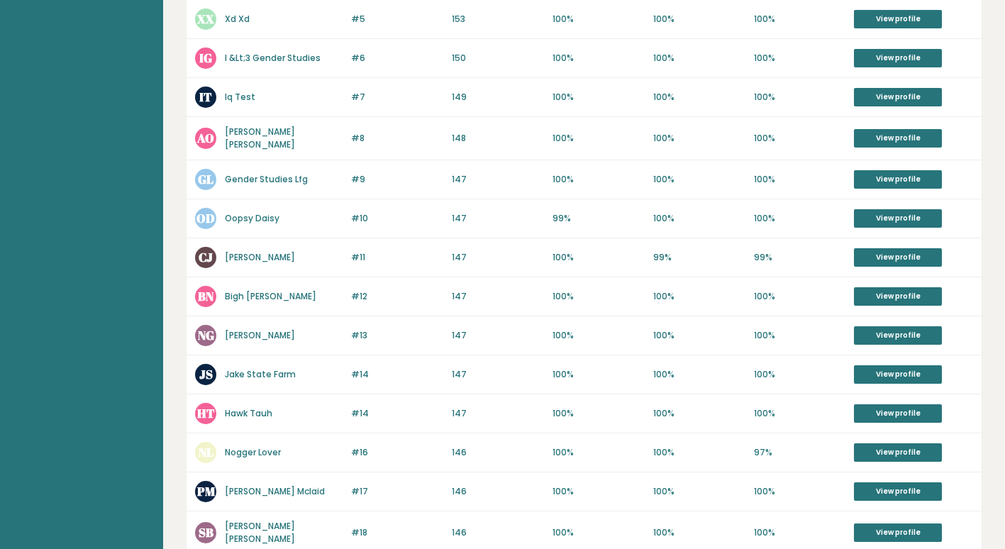
scroll to position [568, 0]
